Goal: Navigation & Orientation: Understand site structure

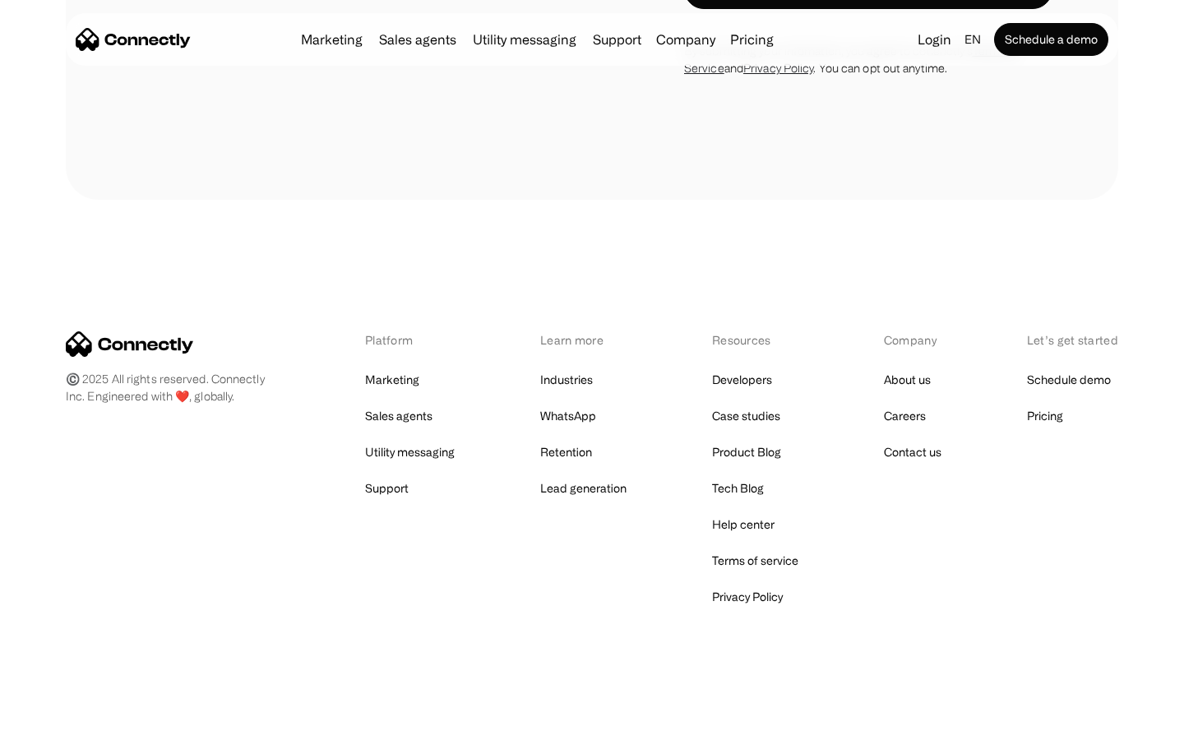
scroll to position [1388, 0]
